Goal: Information Seeking & Learning: Learn about a topic

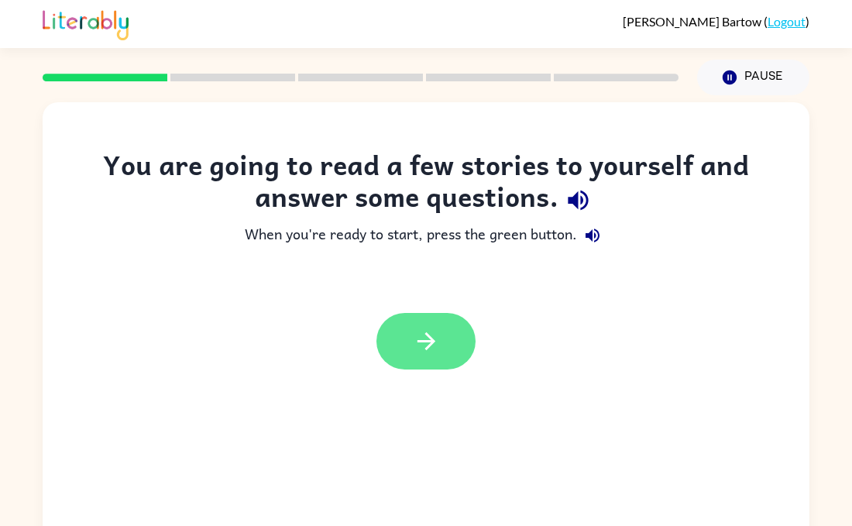
click at [417, 334] on icon "button" at bounding box center [426, 341] width 27 height 27
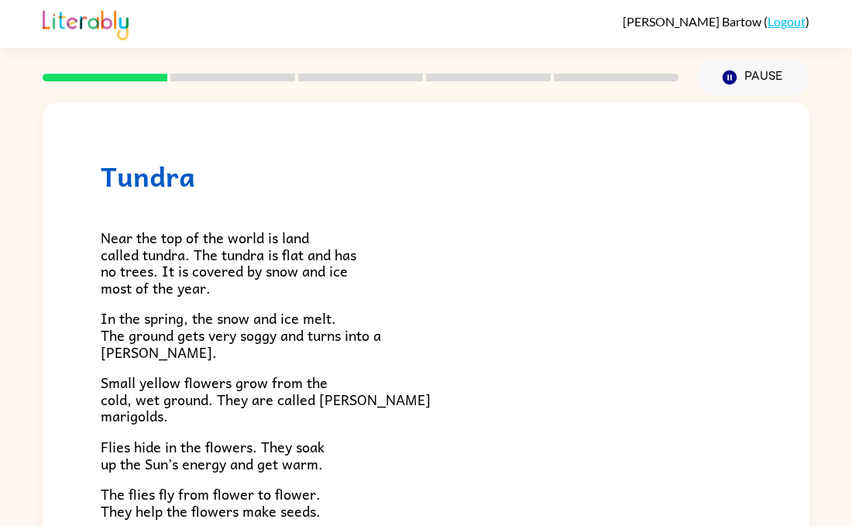
click at [100, 233] on div "Tundra Near the top of the world is land called tundra. The tundra is flat and …" at bounding box center [426, 442] width 767 height 681
drag, startPoint x: 99, startPoint y: 235, endPoint x: 133, endPoint y: 243, distance: 34.9
click at [133, 243] on div "Tundra Near the top of the world is land called tundra. The tundra is flat and …" at bounding box center [426, 442] width 767 height 681
click at [291, 142] on div "Tundra Near the top of the world is land called tundra. The tundra is flat and …" at bounding box center [426, 442] width 767 height 681
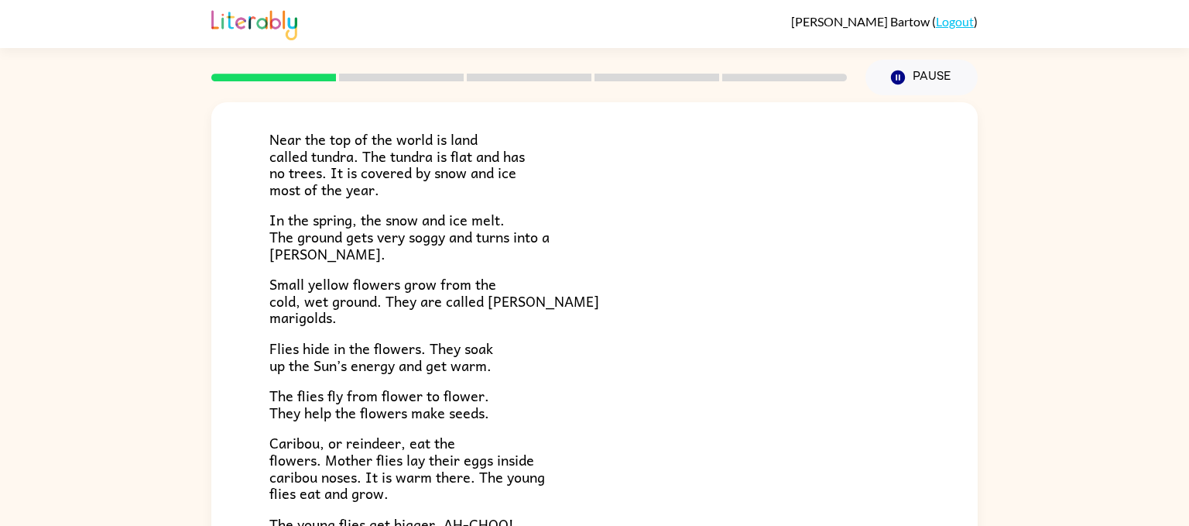
scroll to position [108, 0]
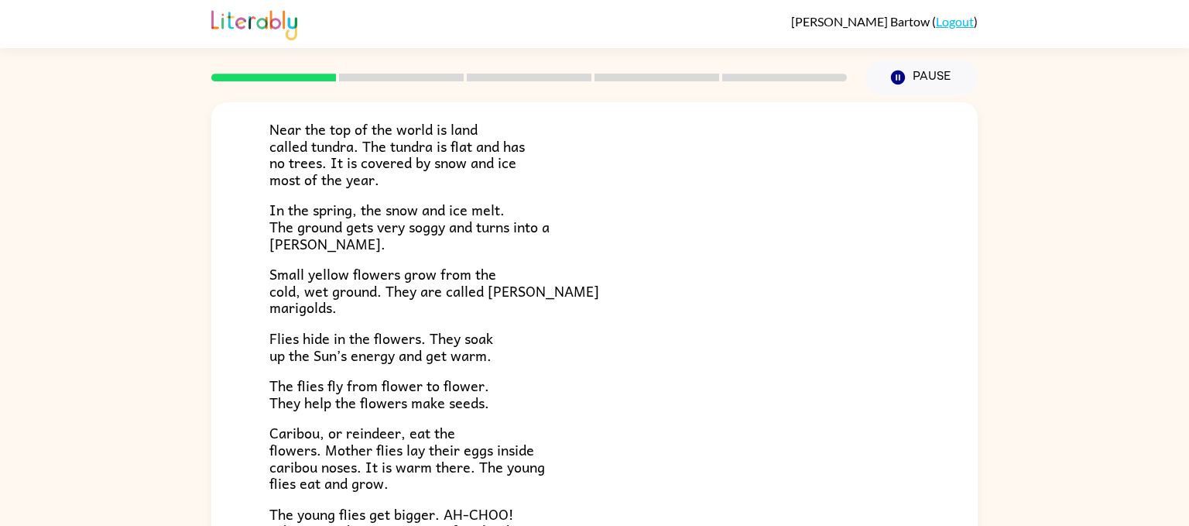
click at [851, 387] on div "Tundra Near the top of the world is land called tundra. The tundra is flat and …" at bounding box center [594, 319] width 1189 height 449
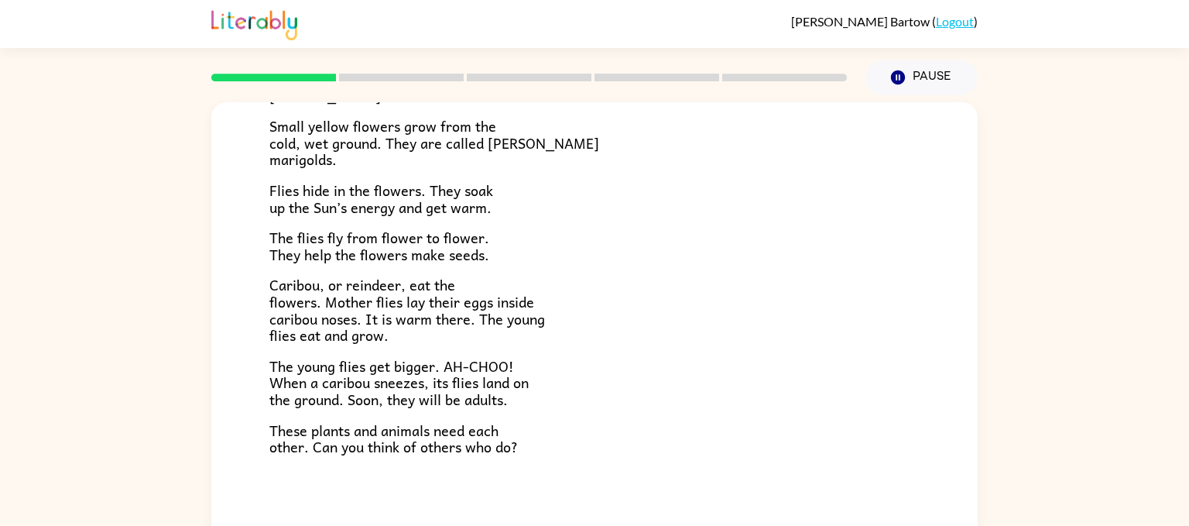
scroll to position [318, 0]
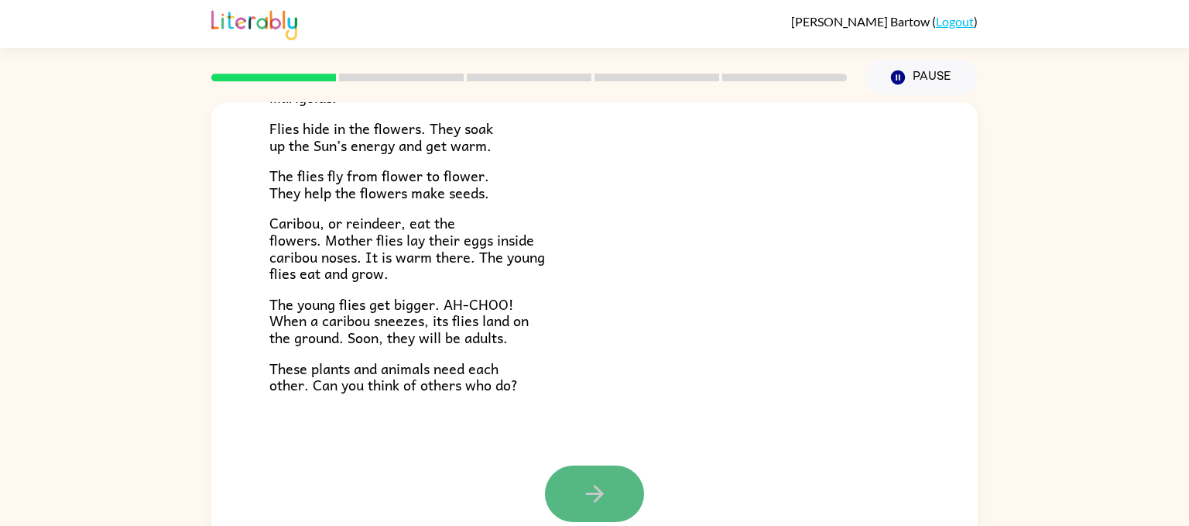
click at [592, 500] on icon "button" at bounding box center [594, 493] width 27 height 27
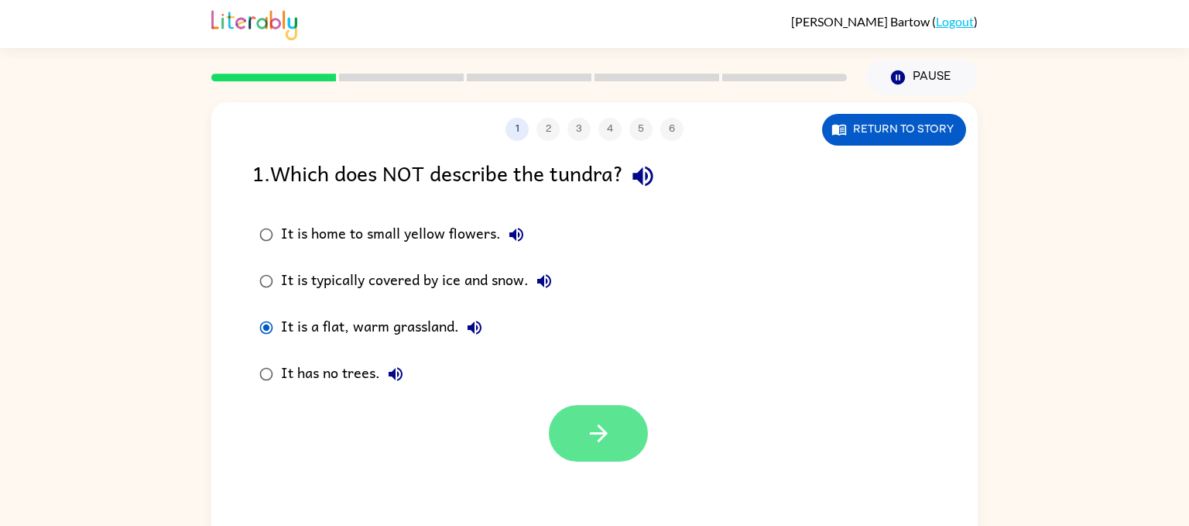
click at [588, 427] on icon "button" at bounding box center [598, 433] width 27 height 27
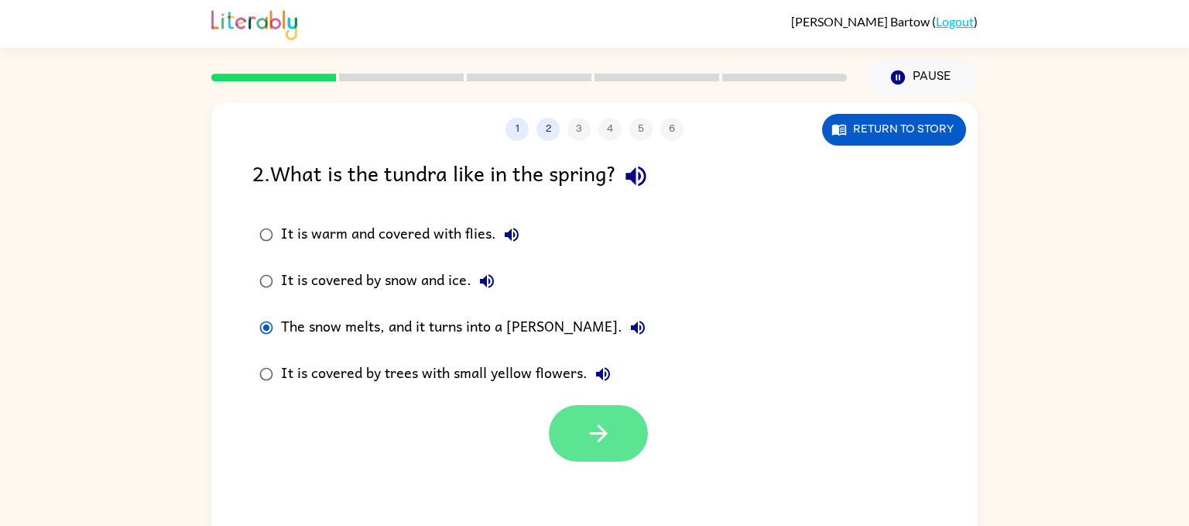
click at [588, 432] on button "button" at bounding box center [598, 433] width 99 height 57
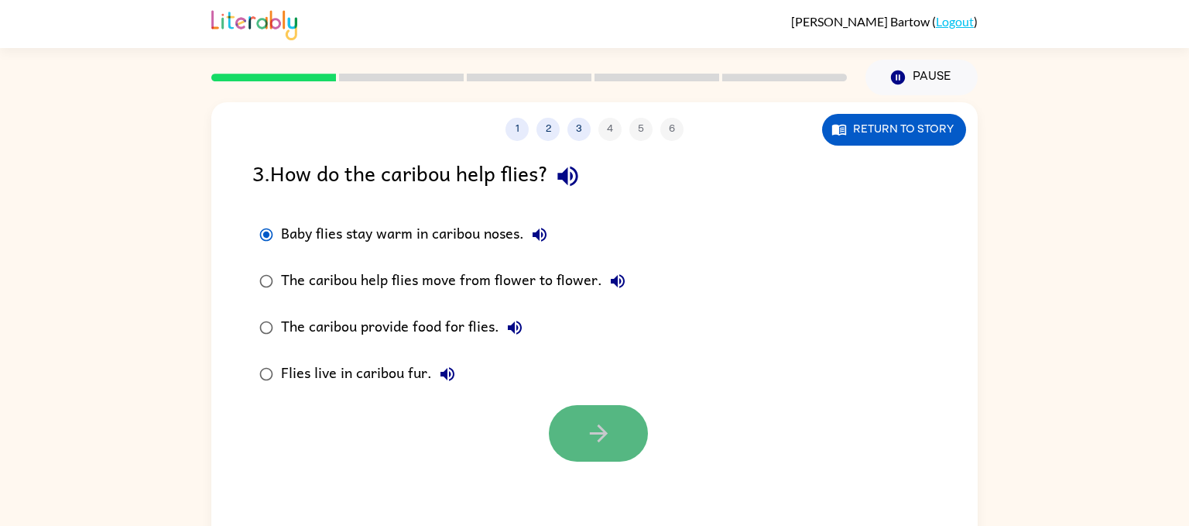
click at [616, 434] on button "button" at bounding box center [598, 433] width 99 height 57
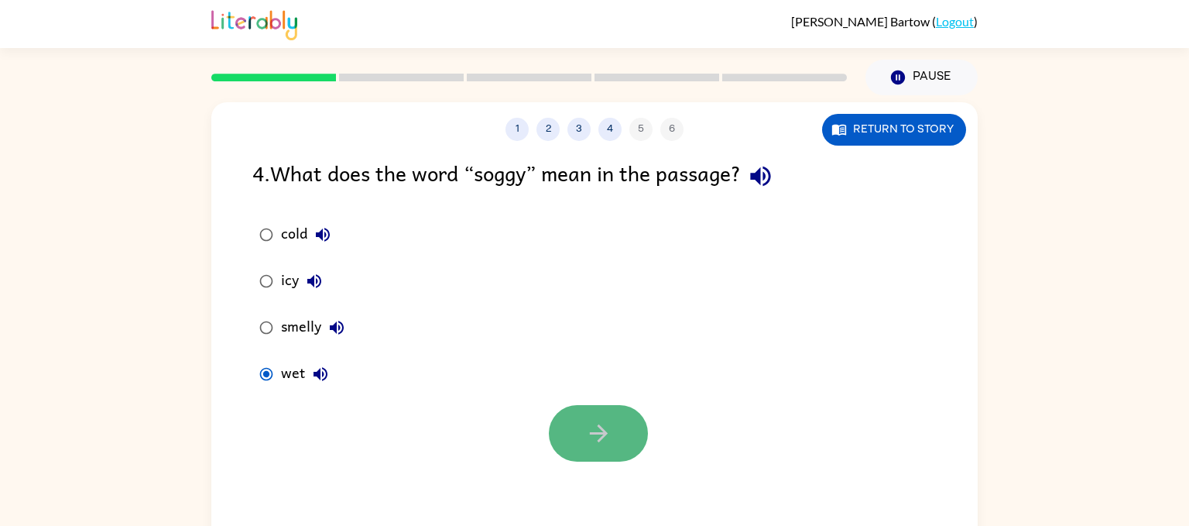
click at [577, 459] on button "button" at bounding box center [598, 433] width 99 height 57
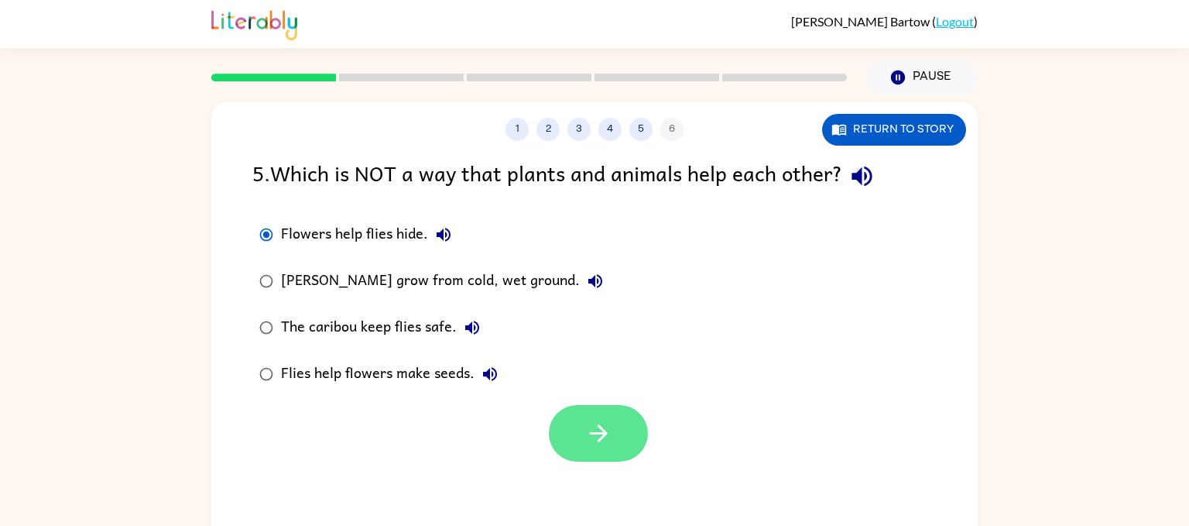
click at [602, 428] on icon "button" at bounding box center [598, 433] width 27 height 27
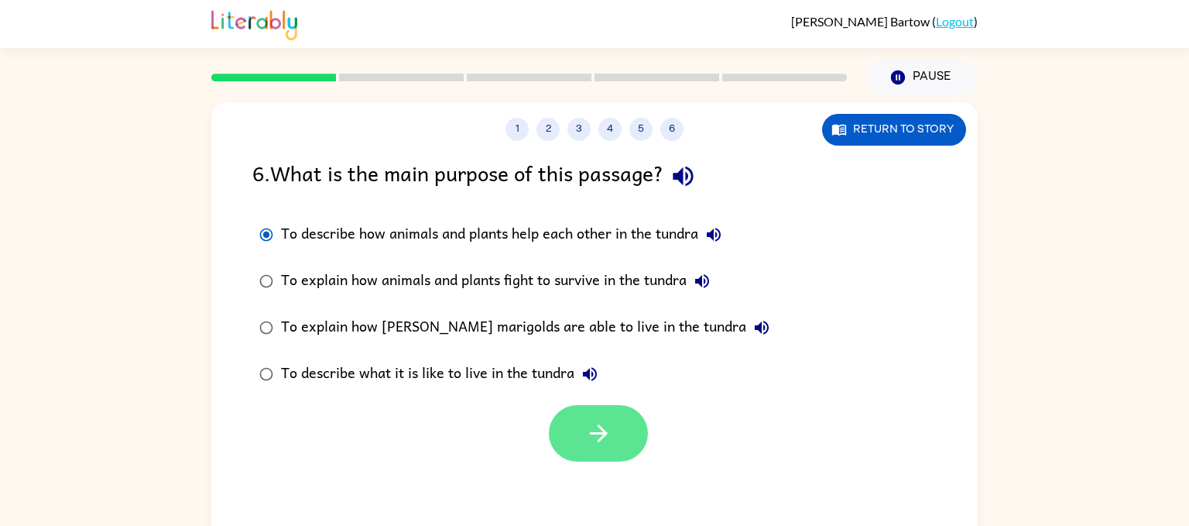
click at [604, 424] on icon "button" at bounding box center [598, 433] width 27 height 27
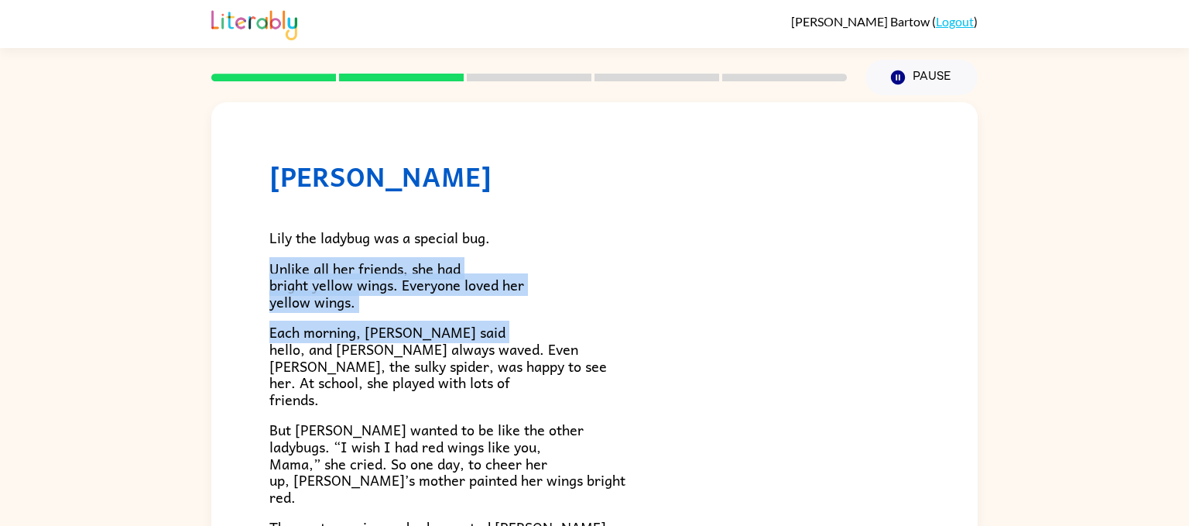
drag, startPoint x: 544, startPoint y: 328, endPoint x: 504, endPoint y: 231, distance: 105.2
click at [504, 231] on div "Lily the ladybug was a special bug. Unlike all her friends, she had bright yell…" at bounding box center [594, 508] width 650 height 633
click at [504, 231] on p "Lily the ladybug was a special bug." at bounding box center [594, 237] width 650 height 17
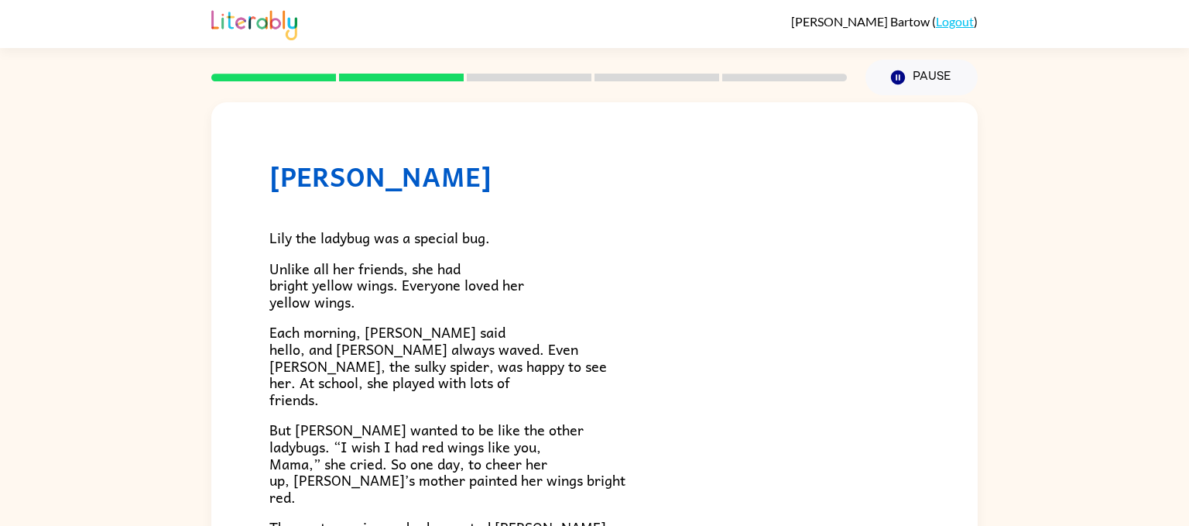
drag, startPoint x: 502, startPoint y: 228, endPoint x: 223, endPoint y: 262, distance: 280.8
click at [223, 262] on div "[PERSON_NAME] [PERSON_NAME] the ladybug was a special bug. Unlike all her frien…" at bounding box center [594, 499] width 767 height 795
drag, startPoint x: 271, startPoint y: 237, endPoint x: 297, endPoint y: 238, distance: 26.4
click at [297, 238] on span "Lily the ladybug was a special bug." at bounding box center [379, 237] width 221 height 22
drag, startPoint x: 324, startPoint y: 242, endPoint x: 621, endPoint y: 230, distance: 296.8
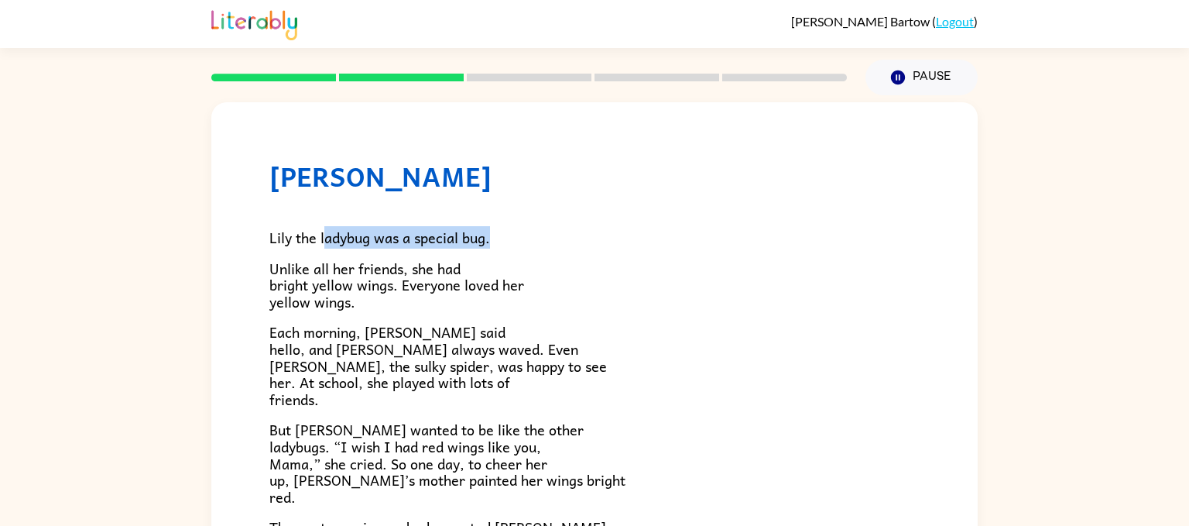
click at [621, 230] on p "Lily the ladybug was a special bug." at bounding box center [594, 237] width 650 height 17
click at [235, 237] on div "[PERSON_NAME] [PERSON_NAME] the ladybug was a special bug. Unlike all her frien…" at bounding box center [594, 499] width 767 height 795
click at [282, 226] on span "Lily the ladybug was a special bug." at bounding box center [379, 237] width 221 height 22
click at [851, 125] on div "[PERSON_NAME] [PERSON_NAME] the ladybug was a special bug. Unlike all her frien…" at bounding box center [594, 499] width 767 height 795
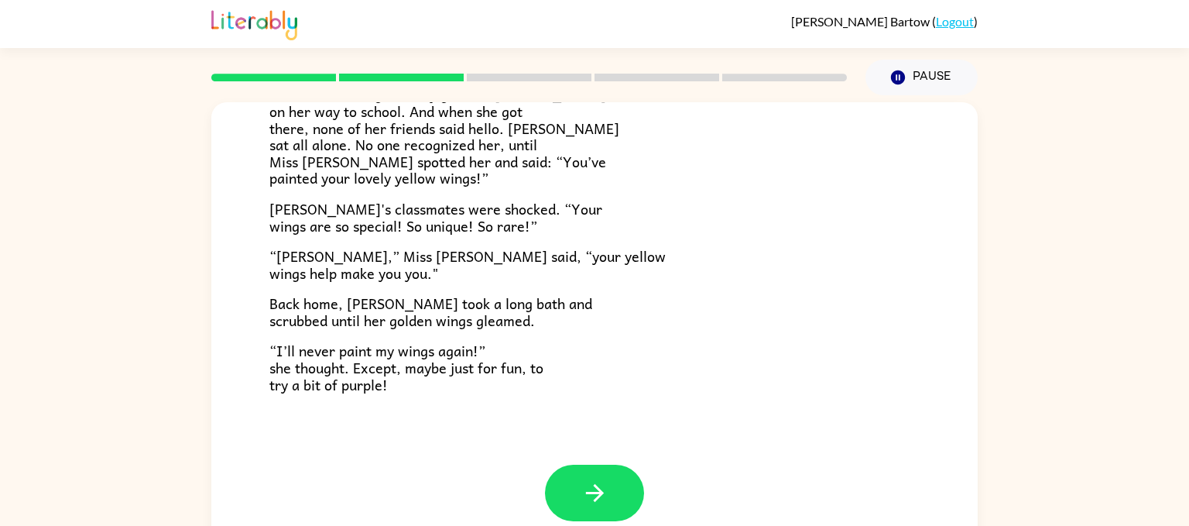
scroll to position [19, 0]
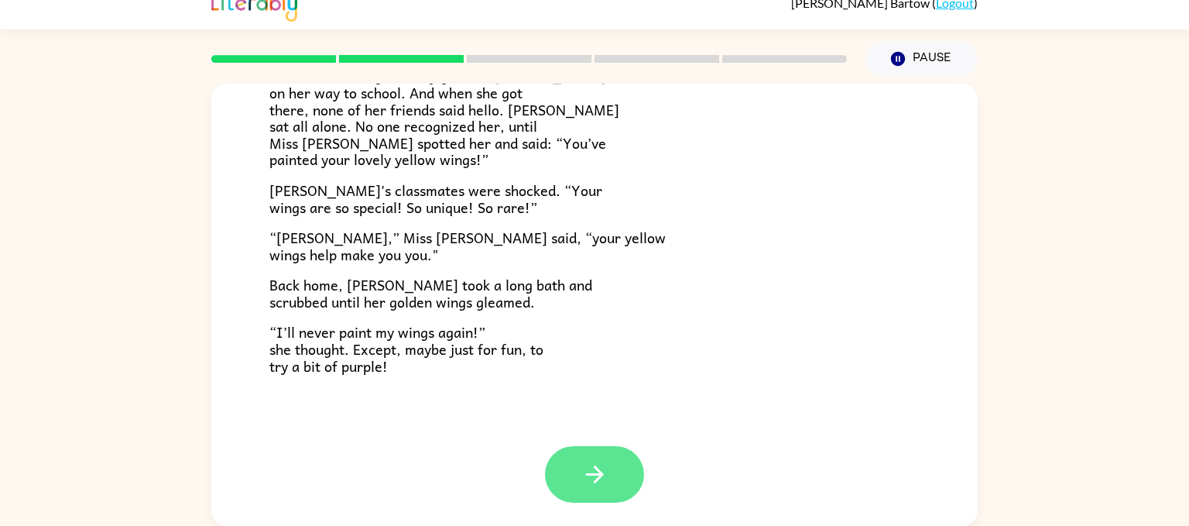
click at [597, 467] on icon "button" at bounding box center [594, 474] width 27 height 27
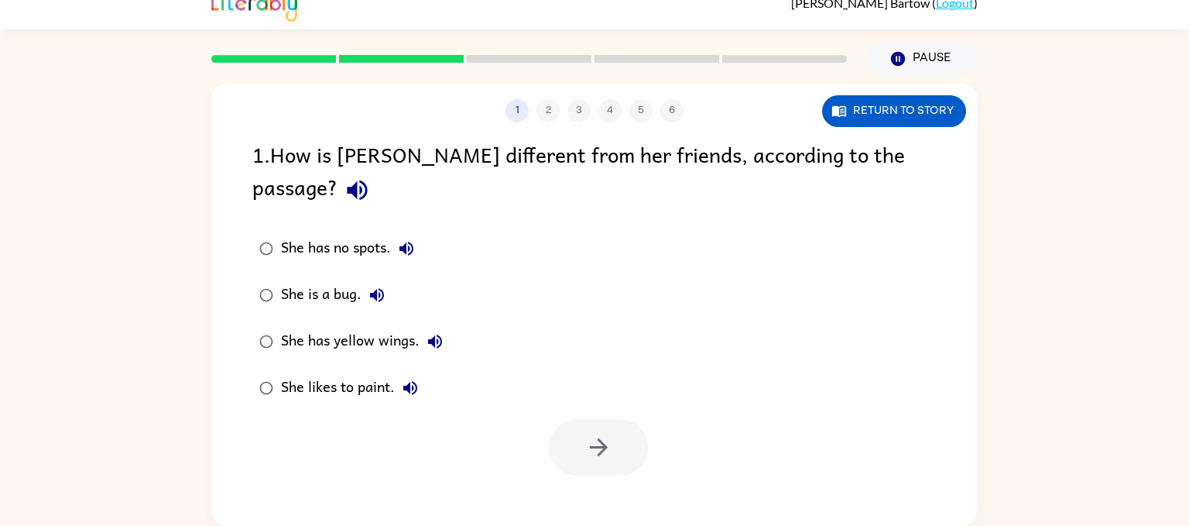
scroll to position [0, 0]
click at [622, 425] on button "button" at bounding box center [598, 447] width 99 height 57
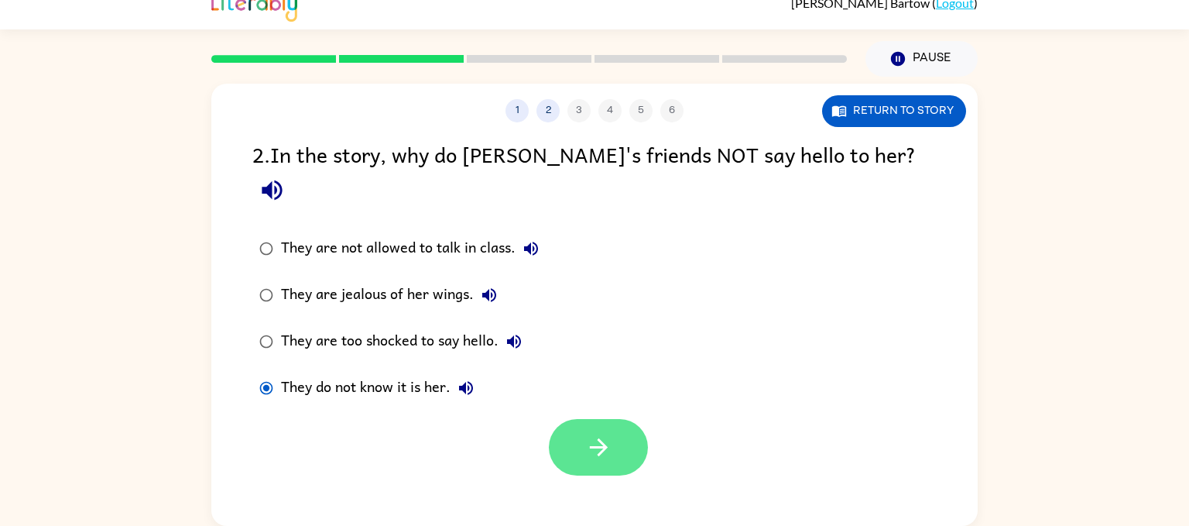
click at [575, 419] on button "button" at bounding box center [598, 447] width 99 height 57
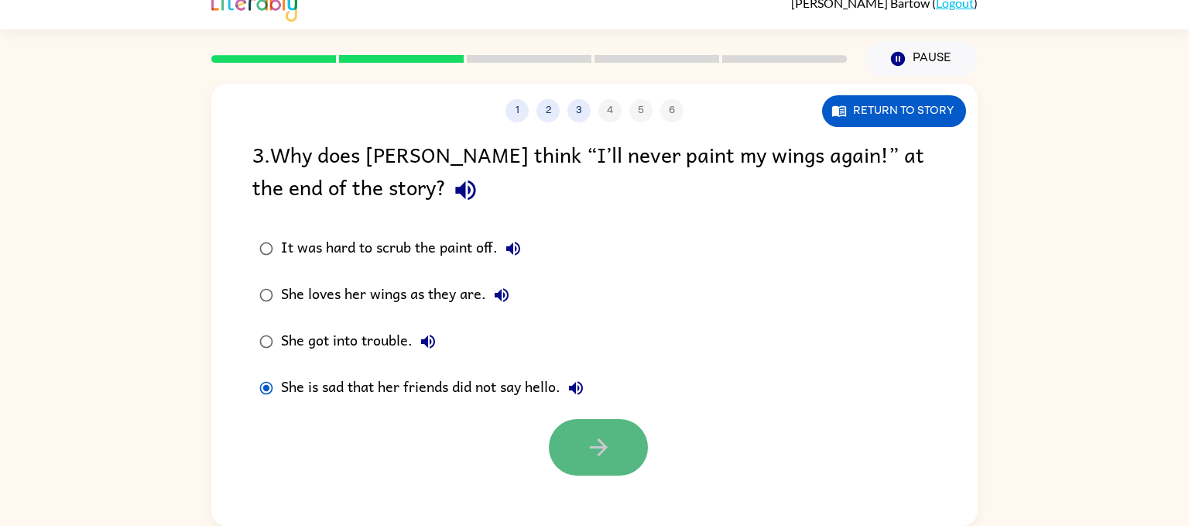
click at [611, 457] on icon "button" at bounding box center [598, 447] width 27 height 27
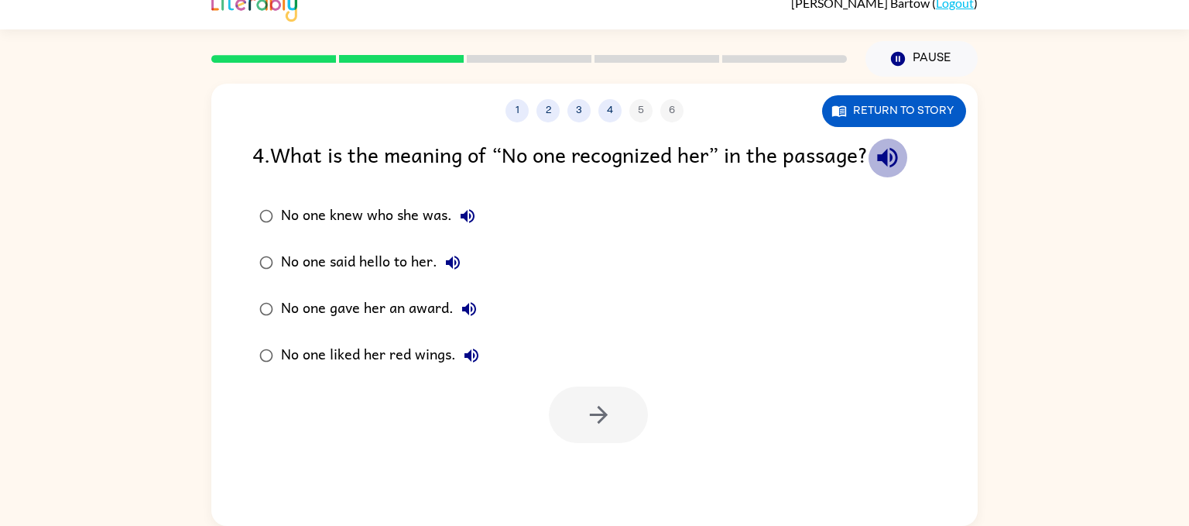
click at [851, 148] on icon "button" at bounding box center [887, 157] width 27 height 27
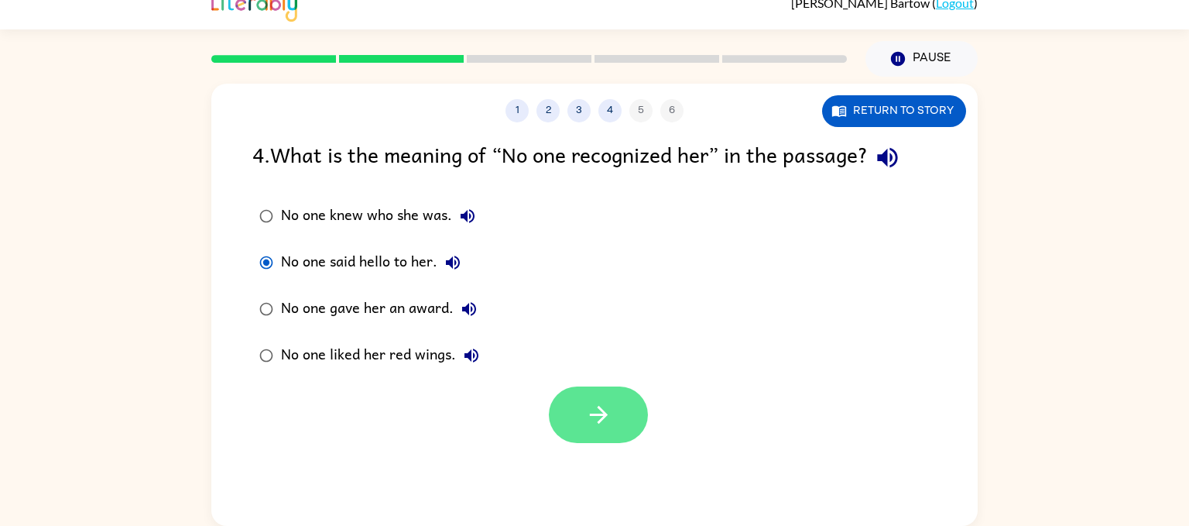
click at [588, 417] on icon "button" at bounding box center [598, 414] width 27 height 27
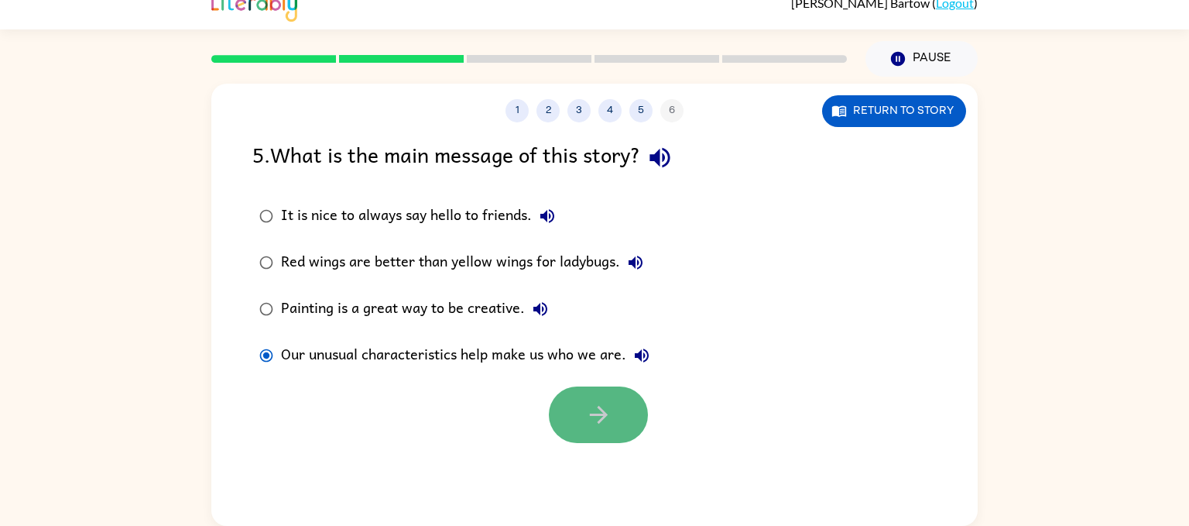
click at [615, 414] on button "button" at bounding box center [598, 414] width 99 height 57
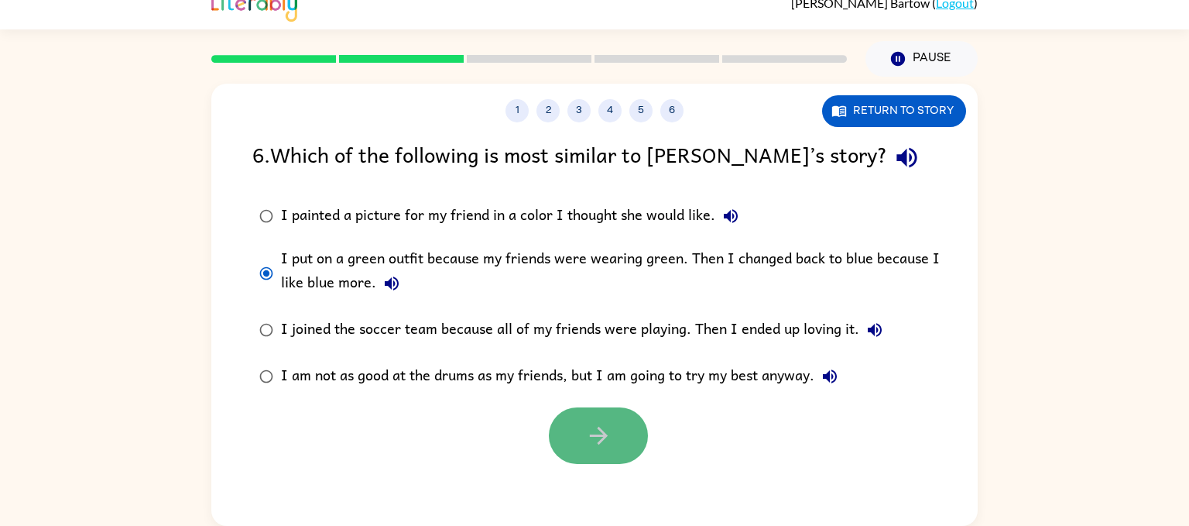
click at [599, 428] on icon "button" at bounding box center [598, 436] width 18 height 18
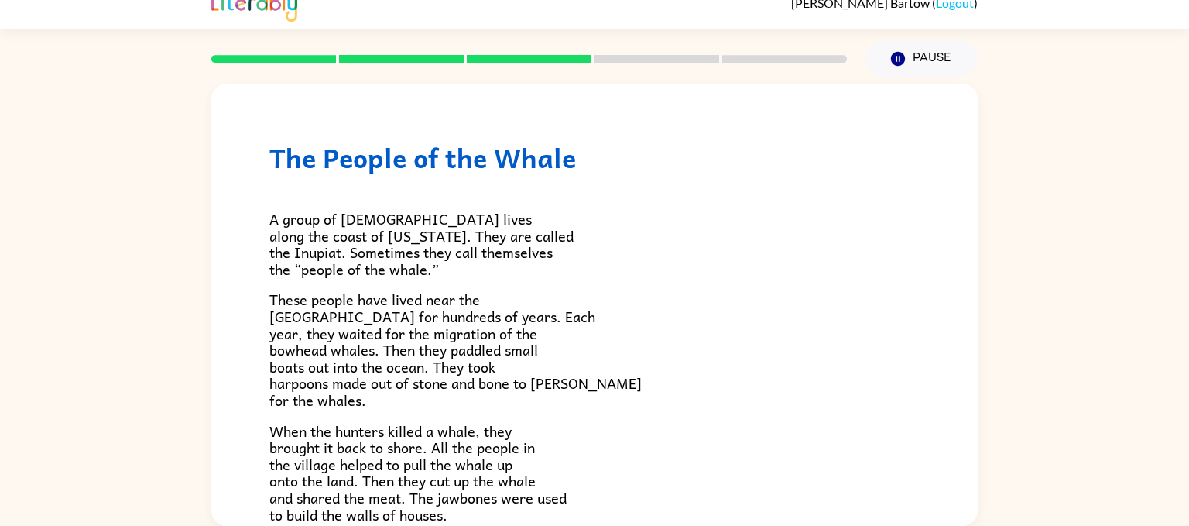
click at [317, 178] on div "A group of [DEMOGRAPHIC_DATA] lives along the coast of [US_STATE]. They are cal…" at bounding box center [594, 534] width 650 height 722
click at [593, 172] on h1 "The People of the Whale" at bounding box center [594, 158] width 650 height 32
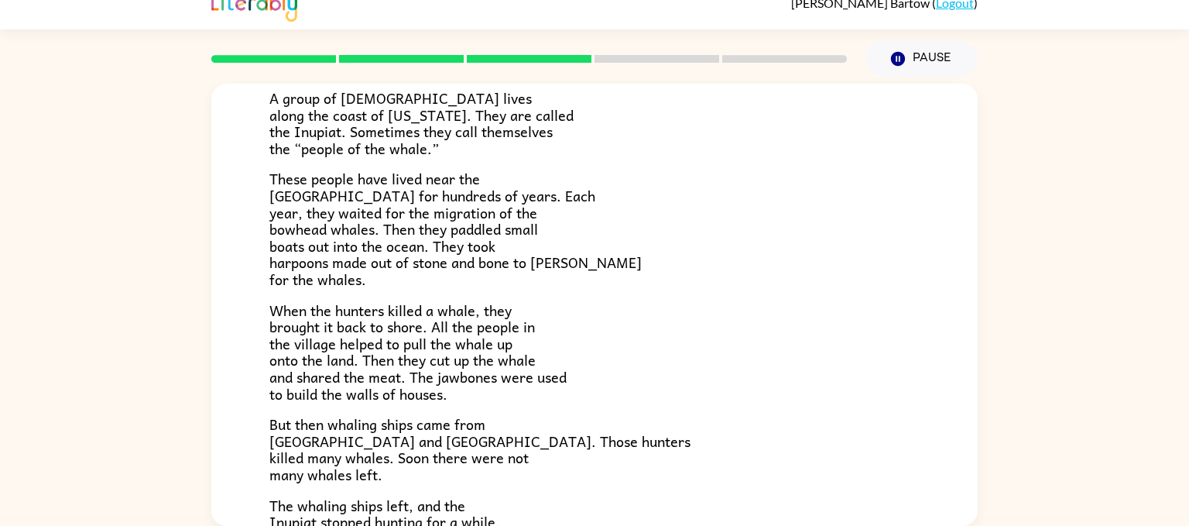
scroll to position [124, 0]
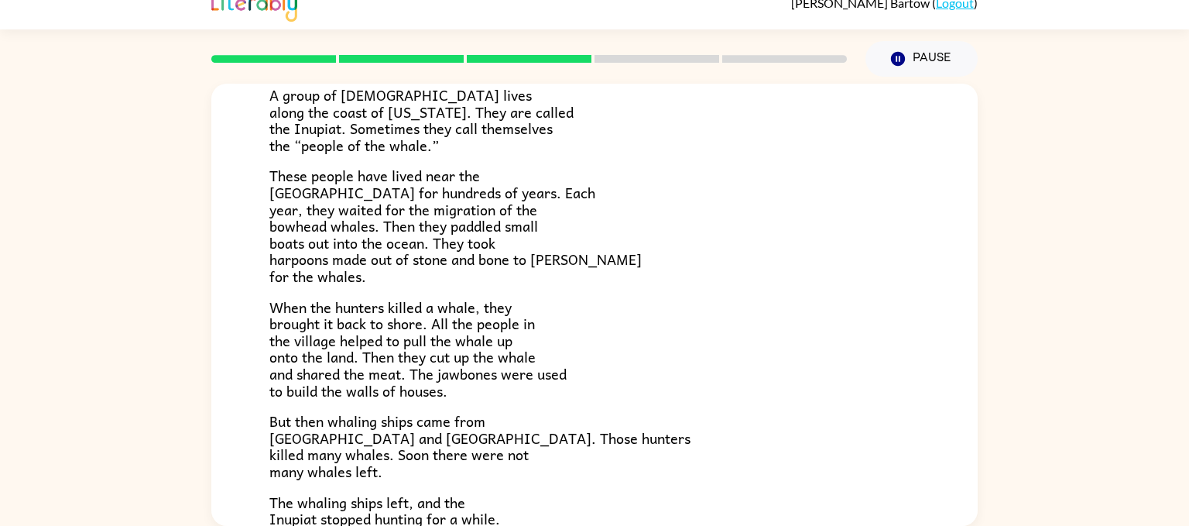
click at [697, 317] on p "When the hunters killed a whale, they brought it back to shore. All the people …" at bounding box center [594, 349] width 650 height 101
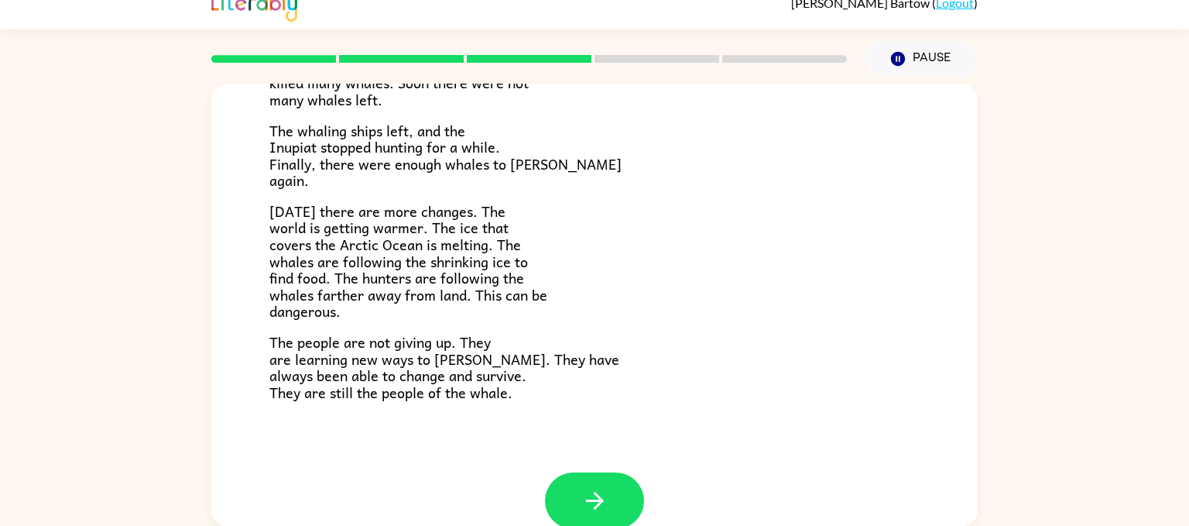
scroll to position [522, 0]
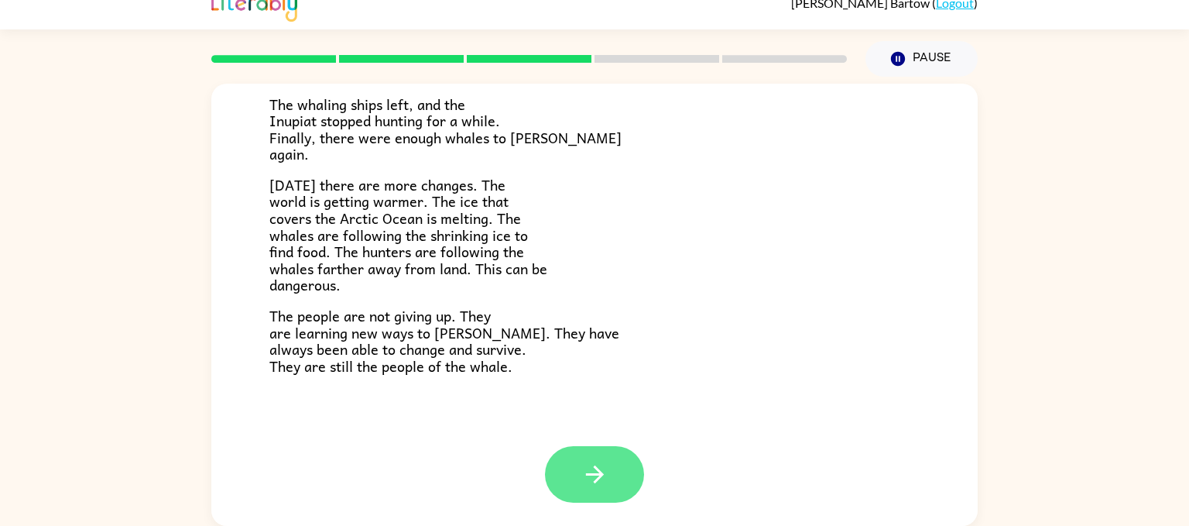
click at [592, 463] on icon "button" at bounding box center [594, 474] width 27 height 27
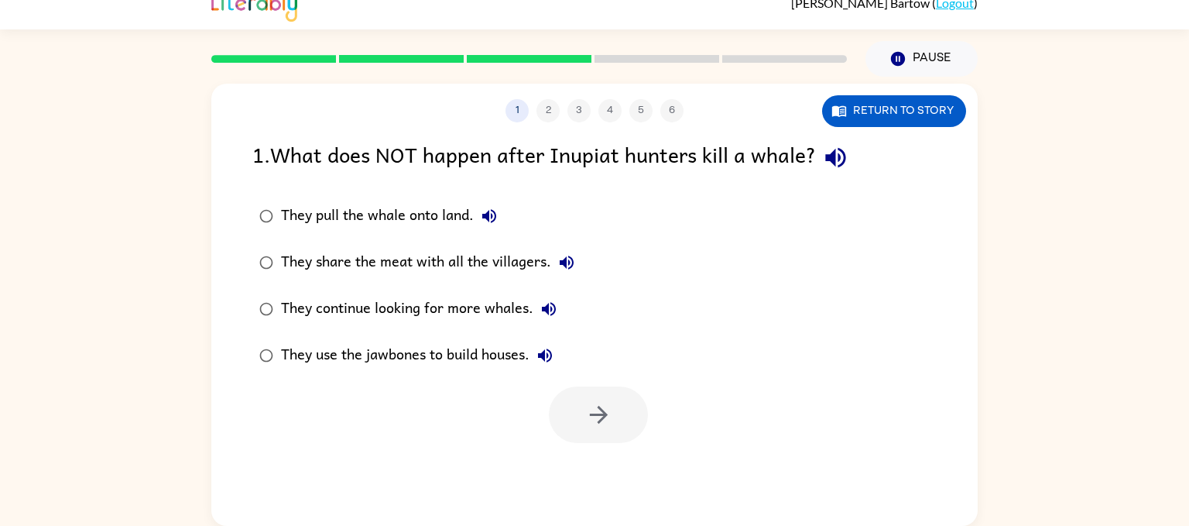
scroll to position [0, 0]
click at [605, 400] on div at bounding box center [598, 414] width 99 height 57
click at [576, 413] on div at bounding box center [598, 414] width 99 height 57
click at [603, 410] on icon "button" at bounding box center [598, 414] width 27 height 27
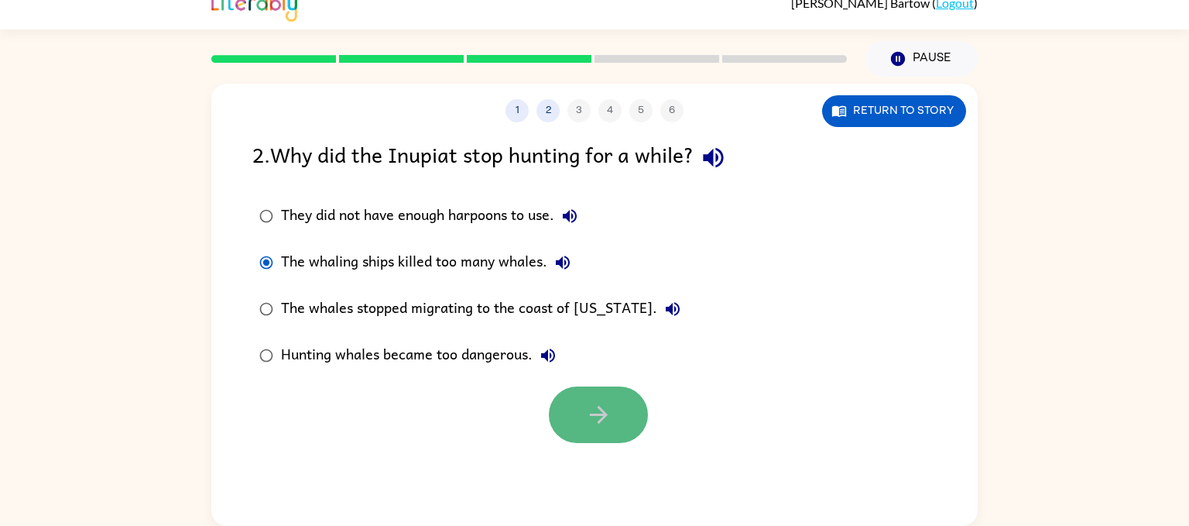
click at [611, 413] on icon "button" at bounding box center [598, 414] width 27 height 27
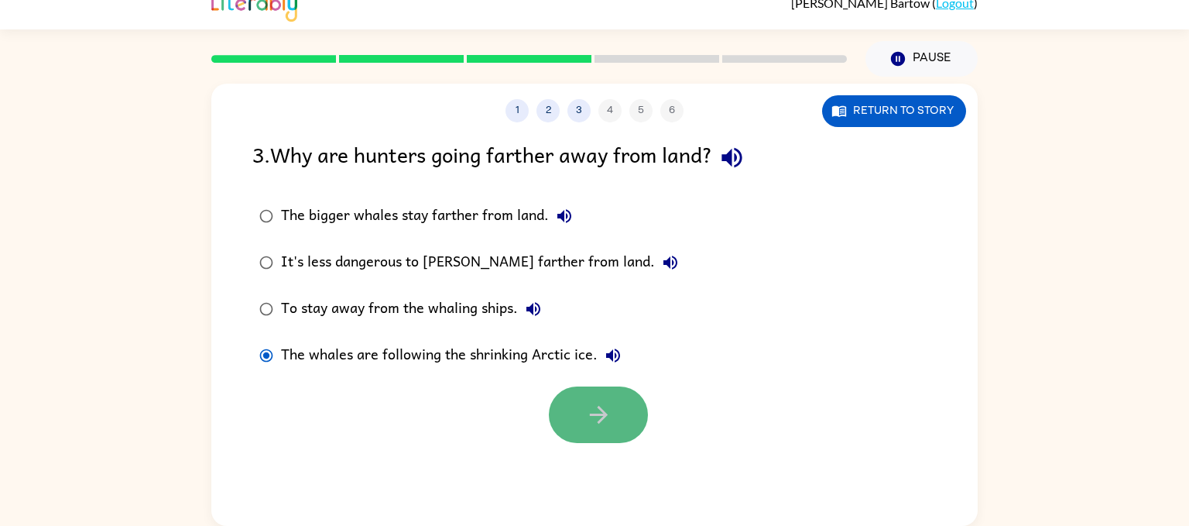
click at [616, 407] on button "button" at bounding box center [598, 414] width 99 height 57
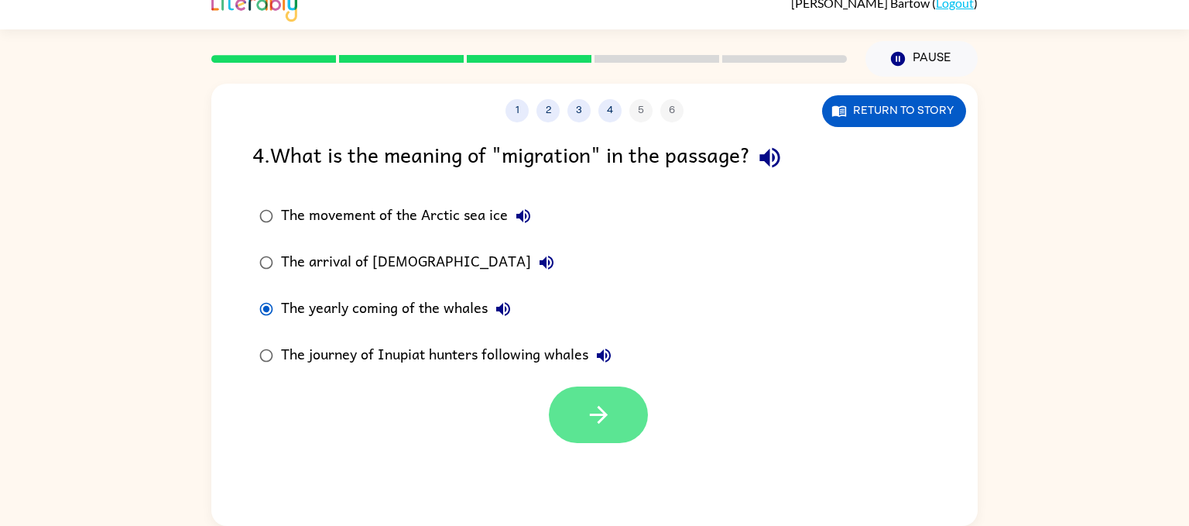
click at [619, 425] on button "button" at bounding box center [598, 414] width 99 height 57
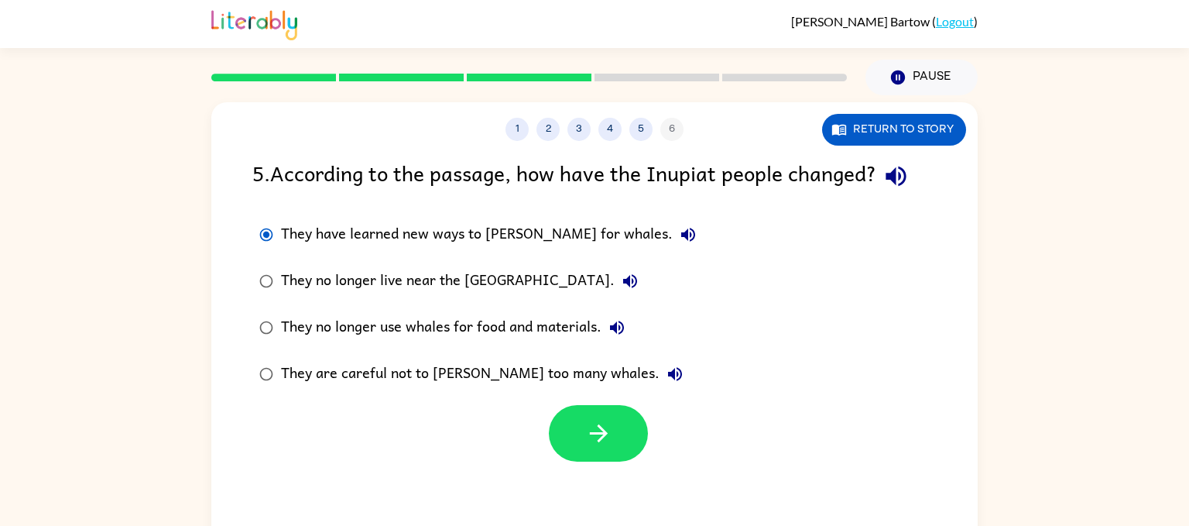
click at [279, 502] on div "1 2 3 4 5 6 Return to story 5 . According to the passage, how have the Inupiat …" at bounding box center [594, 323] width 767 height 442
click at [581, 447] on button "button" at bounding box center [598, 433] width 99 height 57
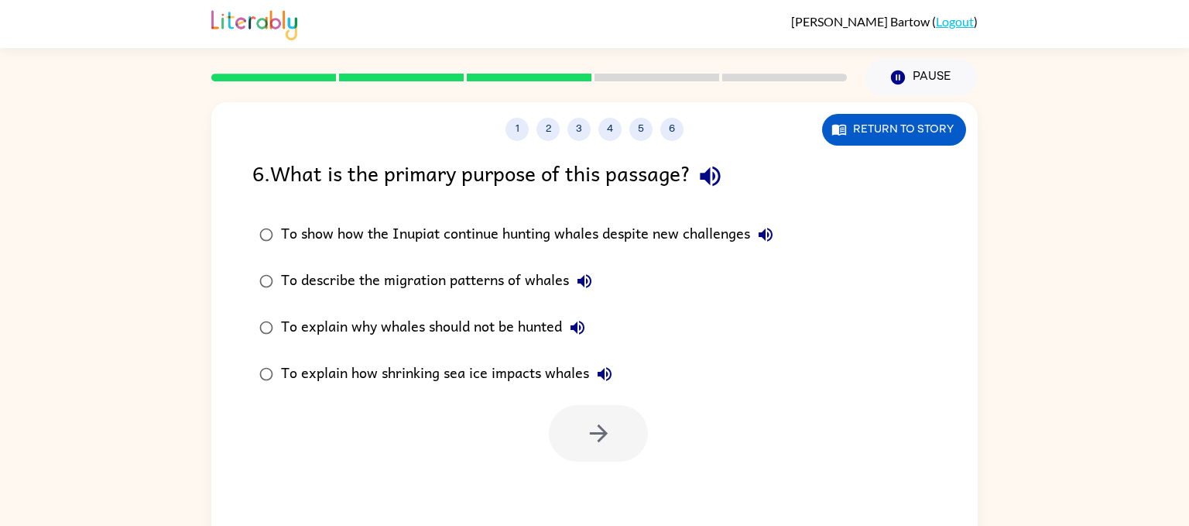
click at [581, 447] on div at bounding box center [598, 433] width 99 height 57
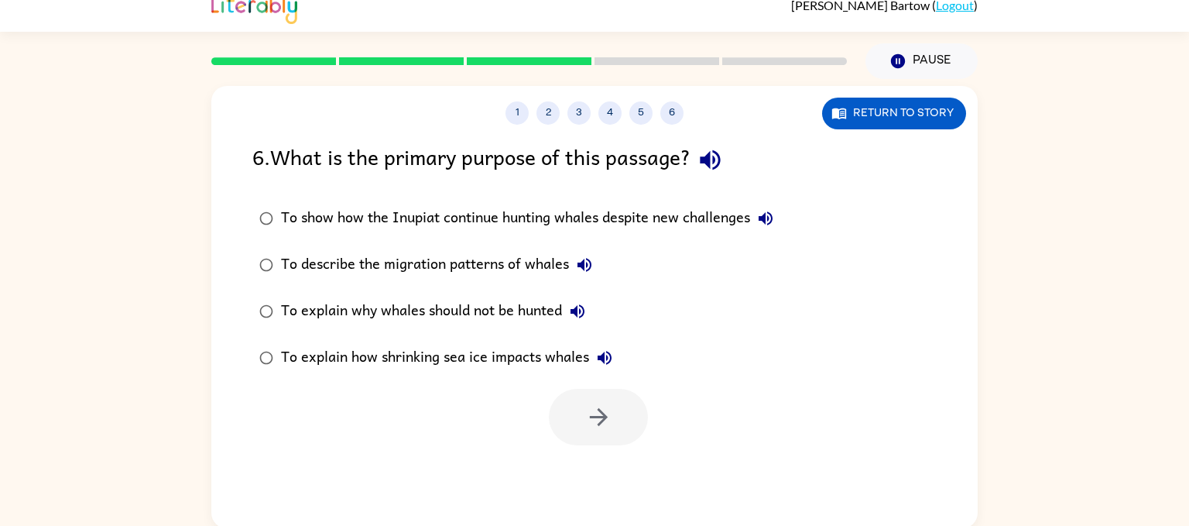
scroll to position [15, 0]
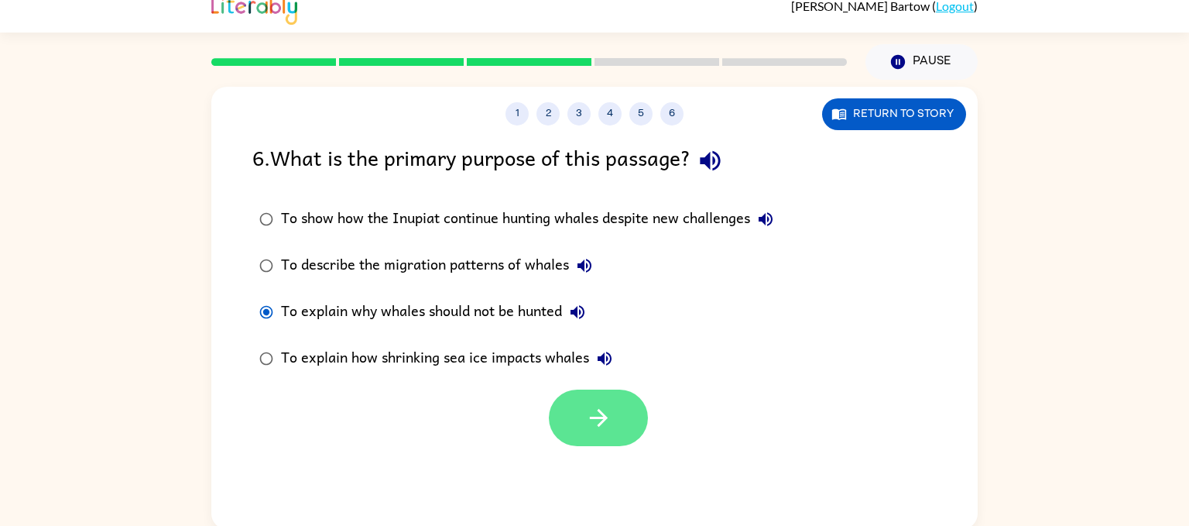
click at [605, 404] on icon "button" at bounding box center [598, 417] width 27 height 27
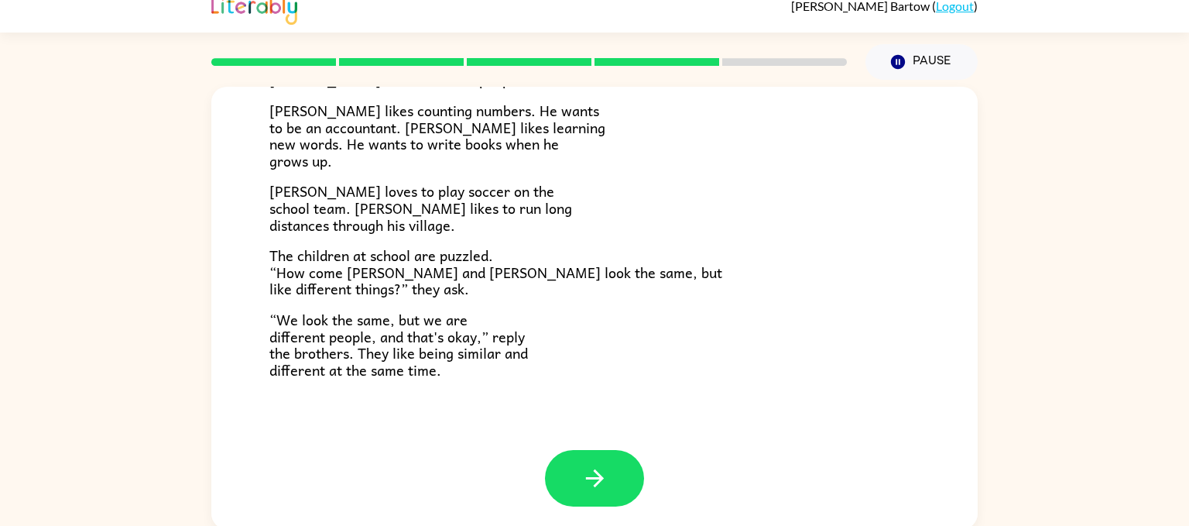
scroll to position [19, 0]
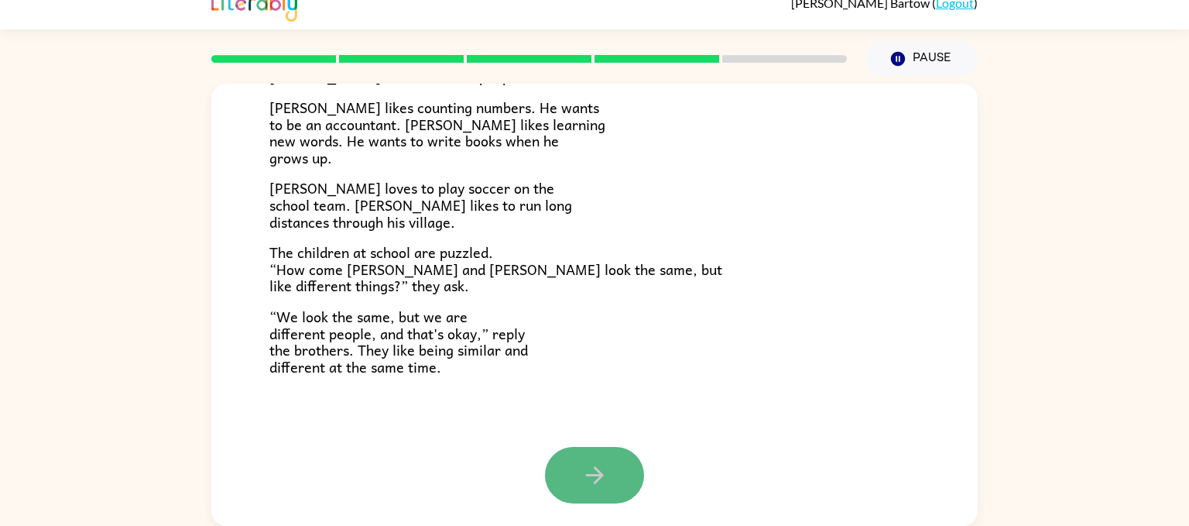
click at [592, 472] on icon "button" at bounding box center [594, 474] width 27 height 27
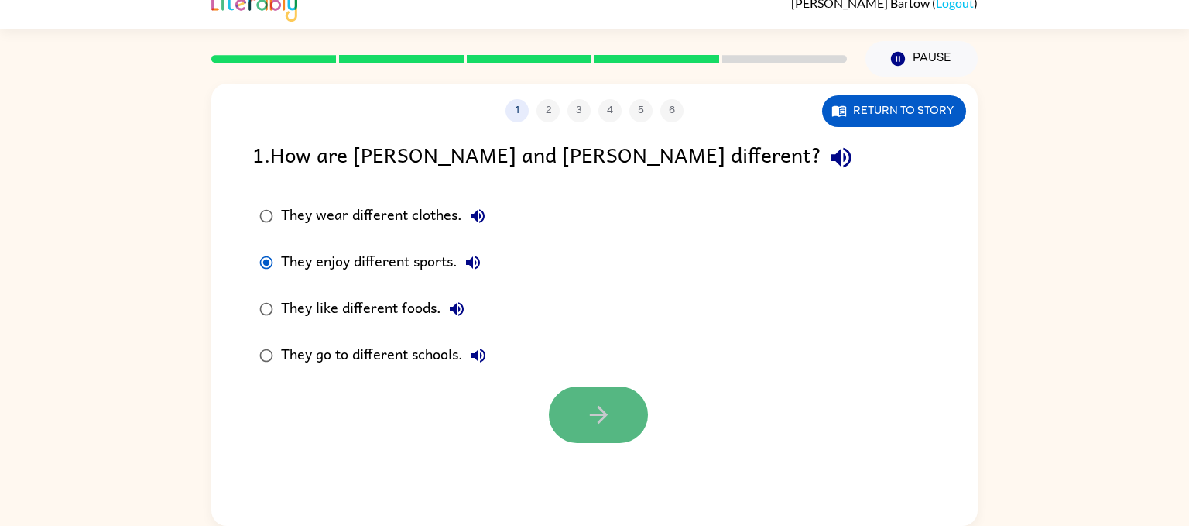
click at [633, 420] on button "button" at bounding box center [598, 414] width 99 height 57
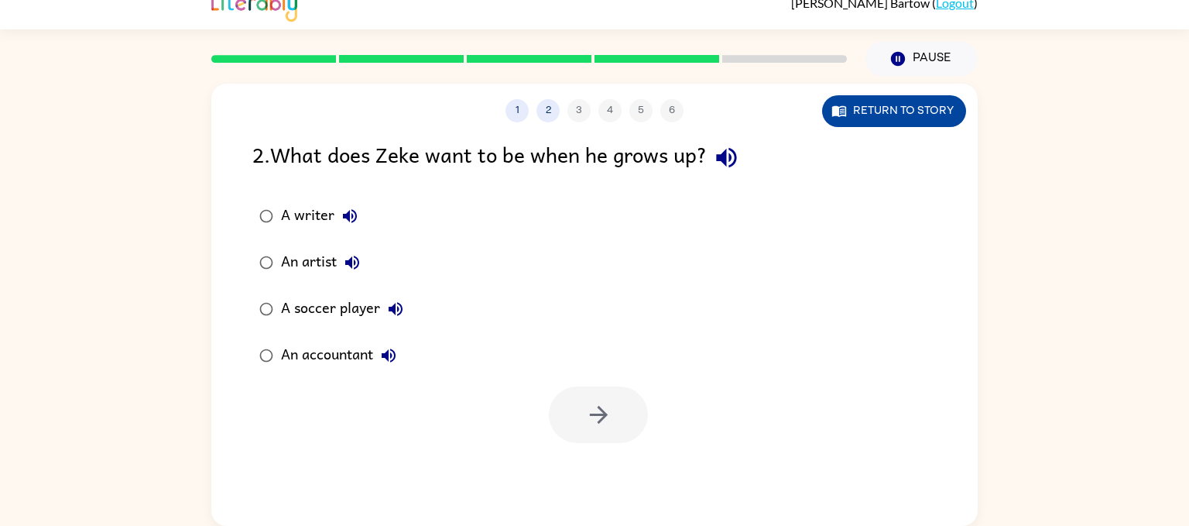
click at [851, 114] on button "Return to story" at bounding box center [894, 111] width 144 height 32
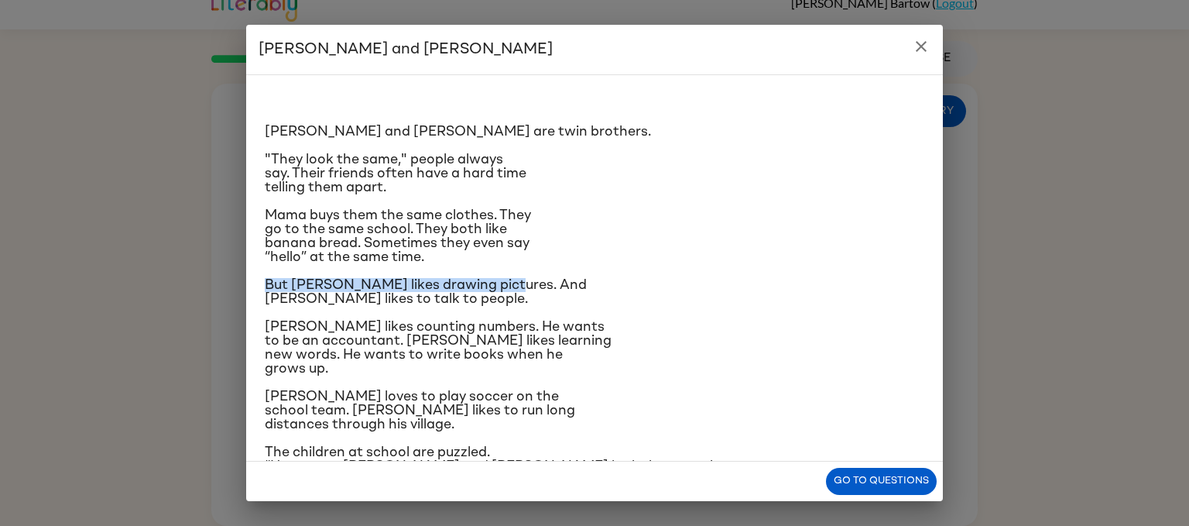
click at [783, 256] on div "[PERSON_NAME] and [PERSON_NAME] are twin brothers. "They look the same," people…" at bounding box center [595, 321] width 660 height 469
click at [631, 445] on p "The children at school are puzzled. “How come [PERSON_NAME] and [PERSON_NAME] l…" at bounding box center [595, 466] width 660 height 42
click at [654, 438] on div "[PERSON_NAME] and [PERSON_NAME] are twin brothers. "They look the same," people…" at bounding box center [595, 321] width 660 height 469
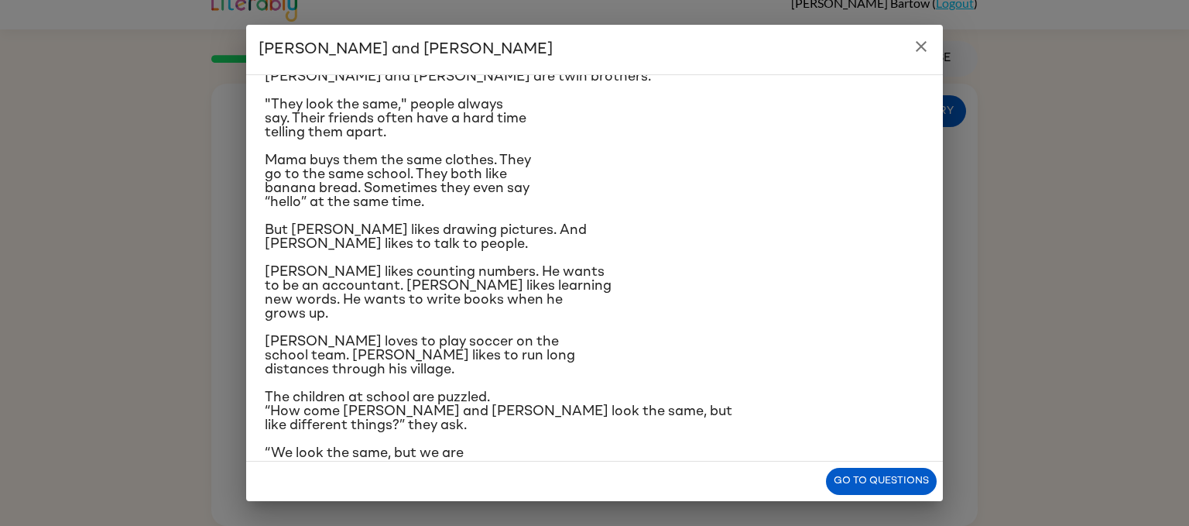
scroll to position [60, 0]
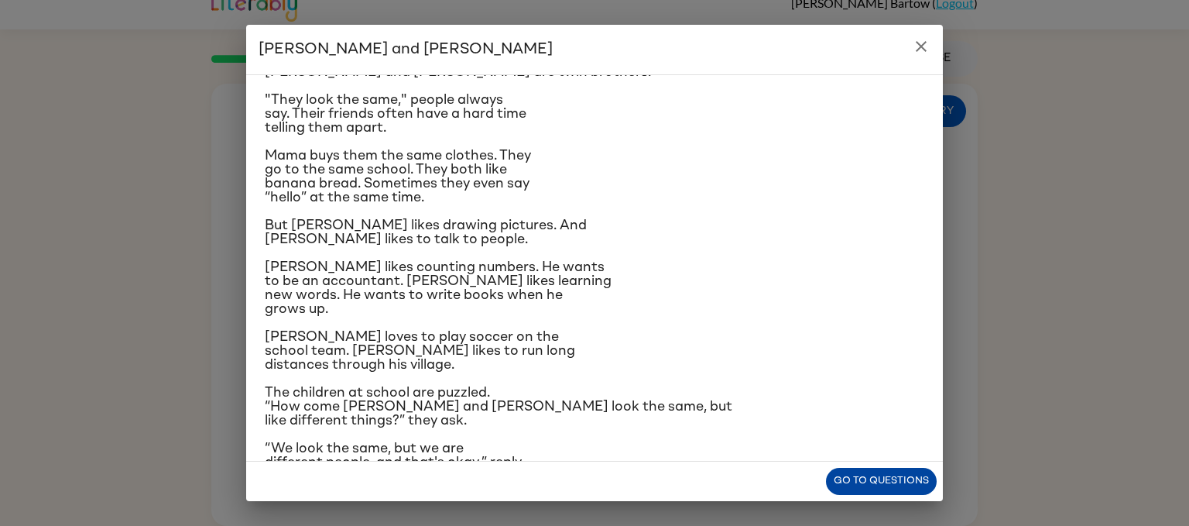
click at [851, 472] on button "Go to questions" at bounding box center [881, 481] width 111 height 27
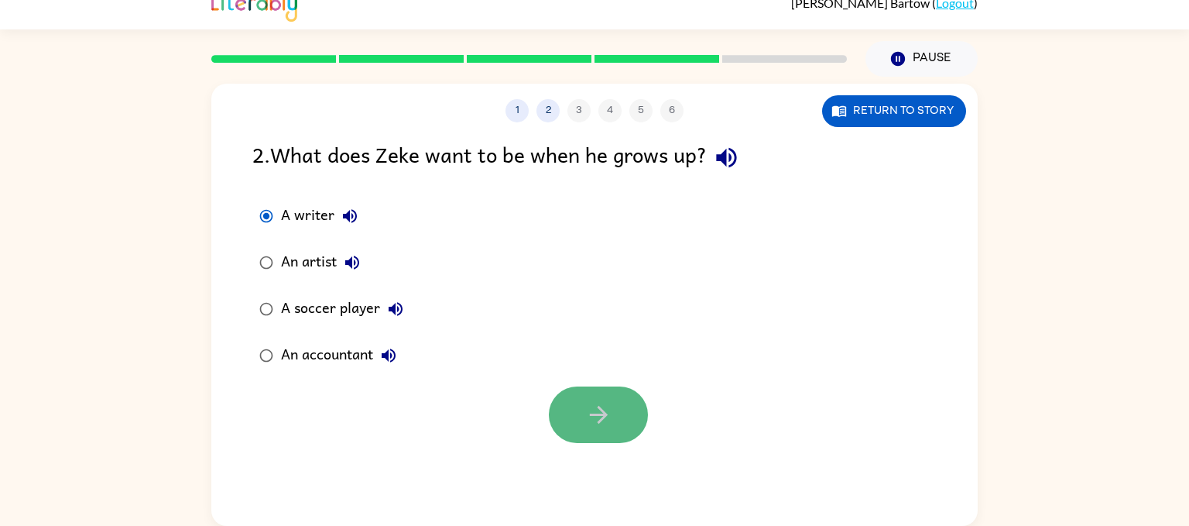
click at [582, 416] on button "button" at bounding box center [598, 414] width 99 height 57
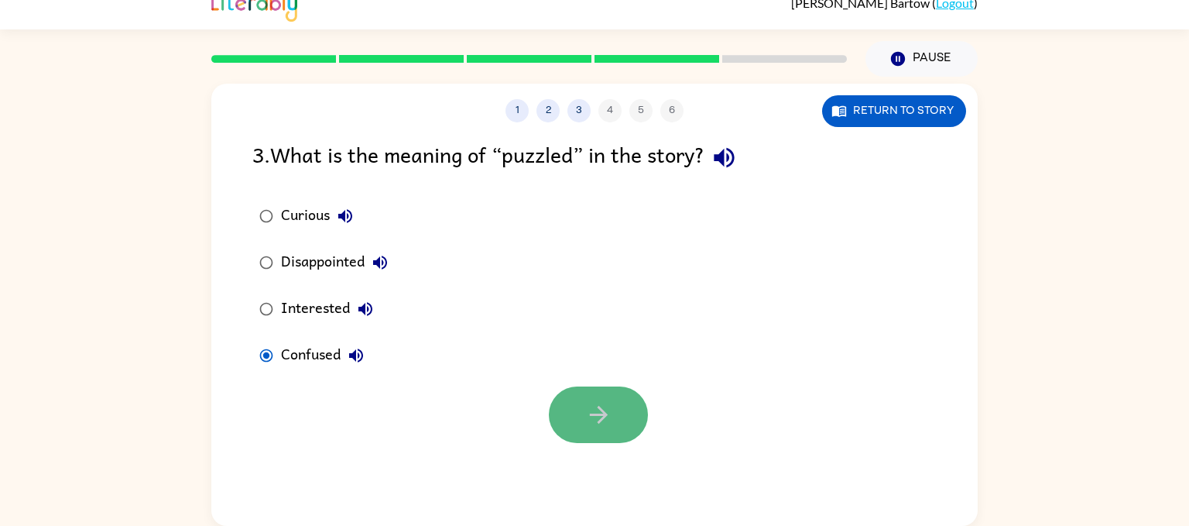
click at [615, 419] on button "button" at bounding box center [598, 414] width 99 height 57
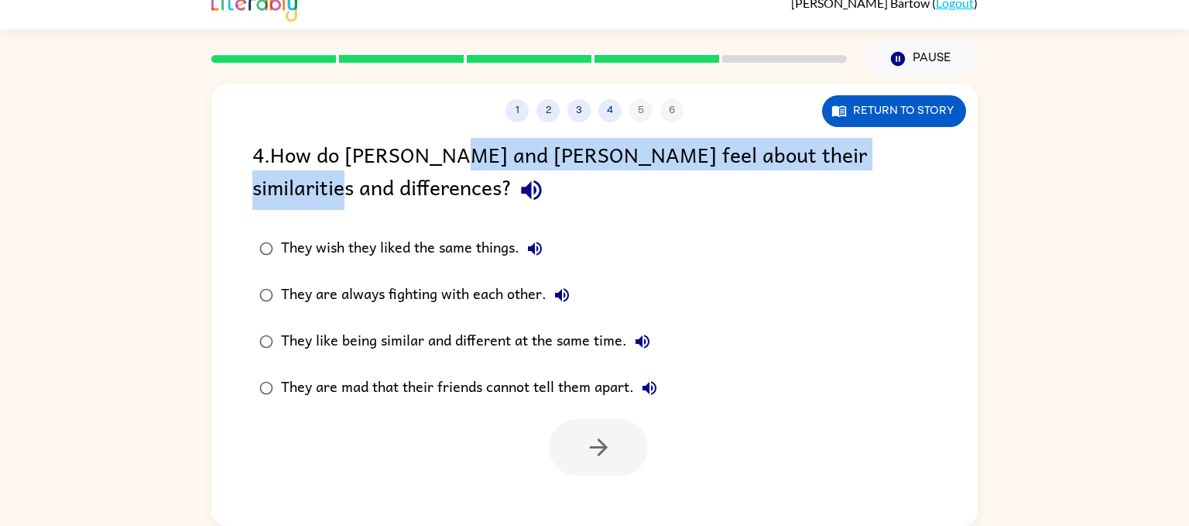
drag, startPoint x: 456, startPoint y: 152, endPoint x: 626, endPoint y: 178, distance: 172.4
click at [626, 178] on div "4 . How do [PERSON_NAME] and [PERSON_NAME] feel about their similarities and di…" at bounding box center [594, 174] width 684 height 72
copy div "eke feel about their similarities and differences?"
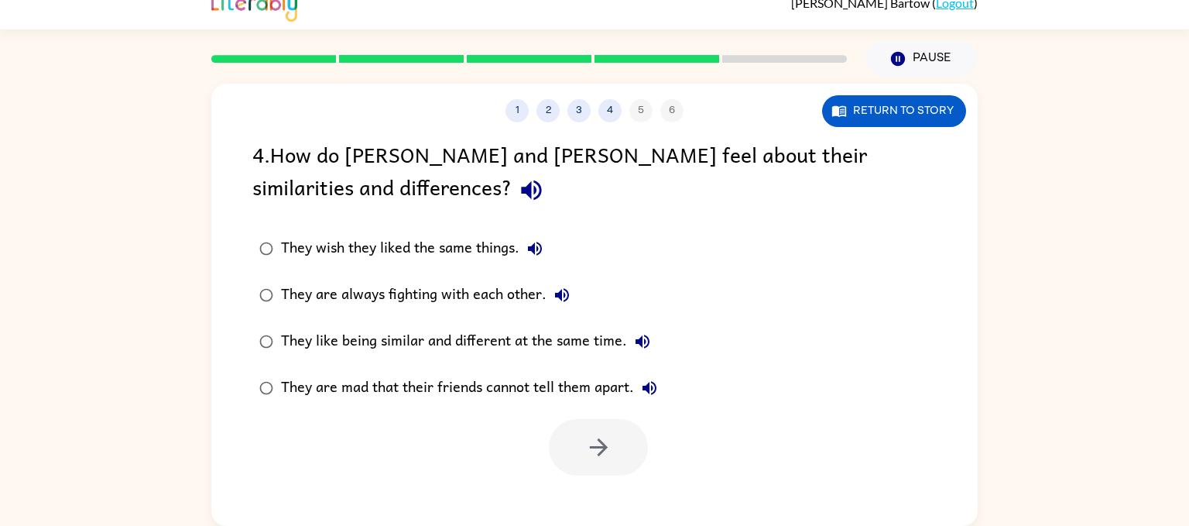
click at [662, 215] on div "4 . How do [PERSON_NAME] and [PERSON_NAME] feel about their similarities and di…" at bounding box center [594, 307] width 767 height 338
click at [640, 364] on label "They like being similar and different at the same time." at bounding box center [458, 341] width 429 height 46
click at [640, 368] on label "They are mad that their friends cannot tell them apart." at bounding box center [458, 388] width 429 height 46
click at [637, 362] on label "They like being similar and different at the same time." at bounding box center [458, 341] width 429 height 46
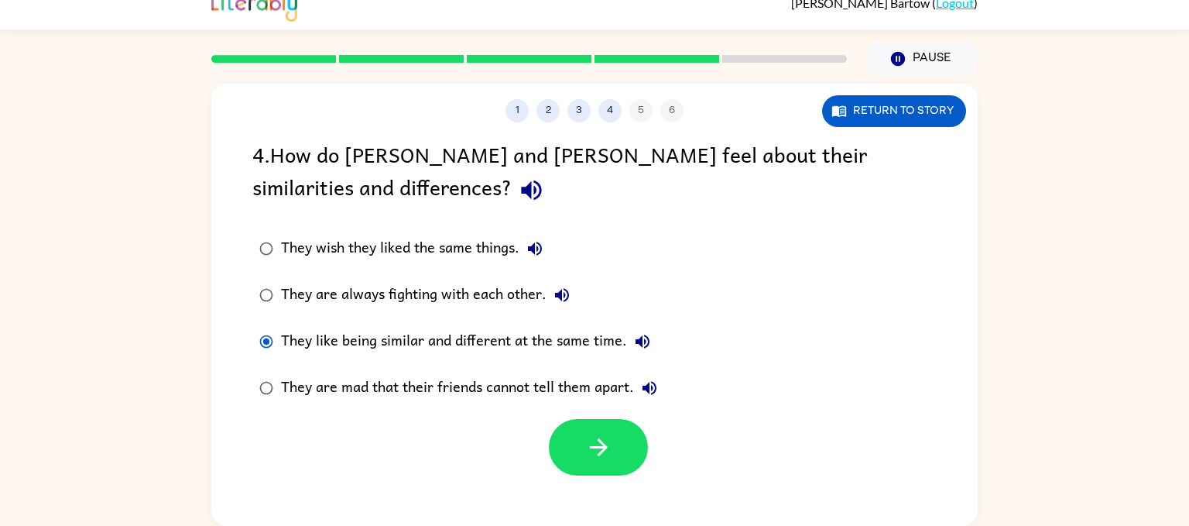
click at [637, 362] on label "They like being similar and different at the same time." at bounding box center [458, 341] width 429 height 46
click at [639, 372] on div "They are mad that their friends cannot tell them apart." at bounding box center [473, 387] width 384 height 31
click at [620, 444] on button "button" at bounding box center [598, 447] width 99 height 57
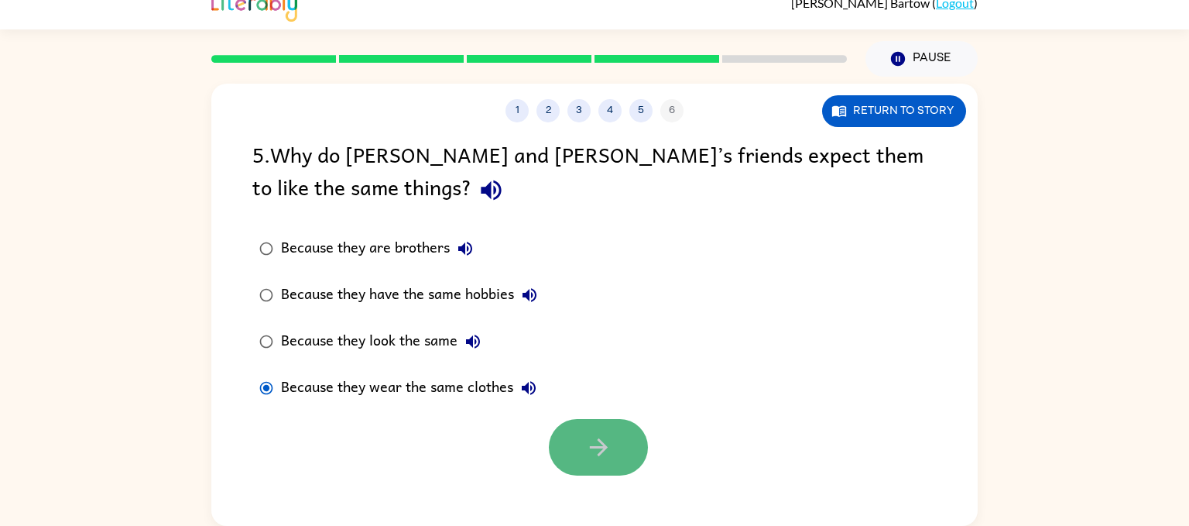
click at [626, 444] on button "button" at bounding box center [598, 447] width 99 height 57
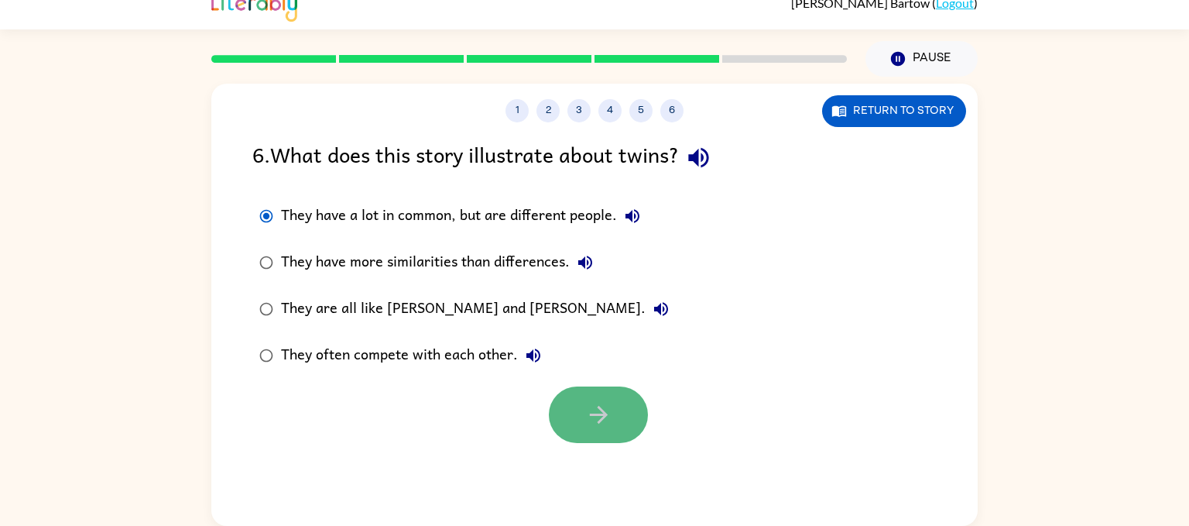
click at [595, 432] on button "button" at bounding box center [598, 414] width 99 height 57
